Goal: Find specific page/section: Find specific page/section

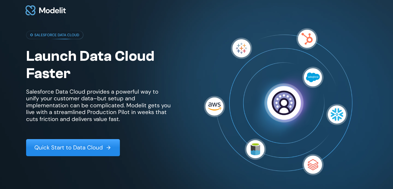
click at [93, 144] on p "Quick Start to Data Cloud" at bounding box center [68, 147] width 69 height 7
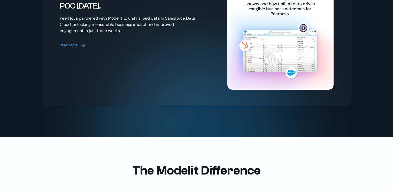
scroll to position [1101, 0]
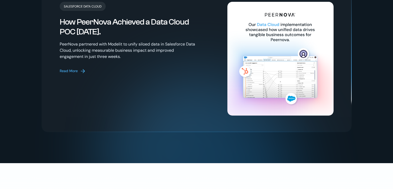
click at [64, 68] on div "Read More" at bounding box center [69, 70] width 18 height 5
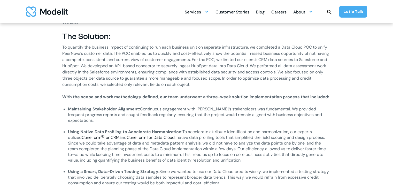
scroll to position [517, 0]
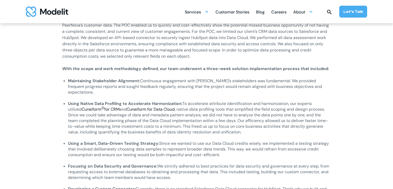
click at [82, 107] on link "Cuneiform Ⓡ for CRM" at bounding box center [101, 109] width 38 height 5
